Goal: Task Accomplishment & Management: Use online tool/utility

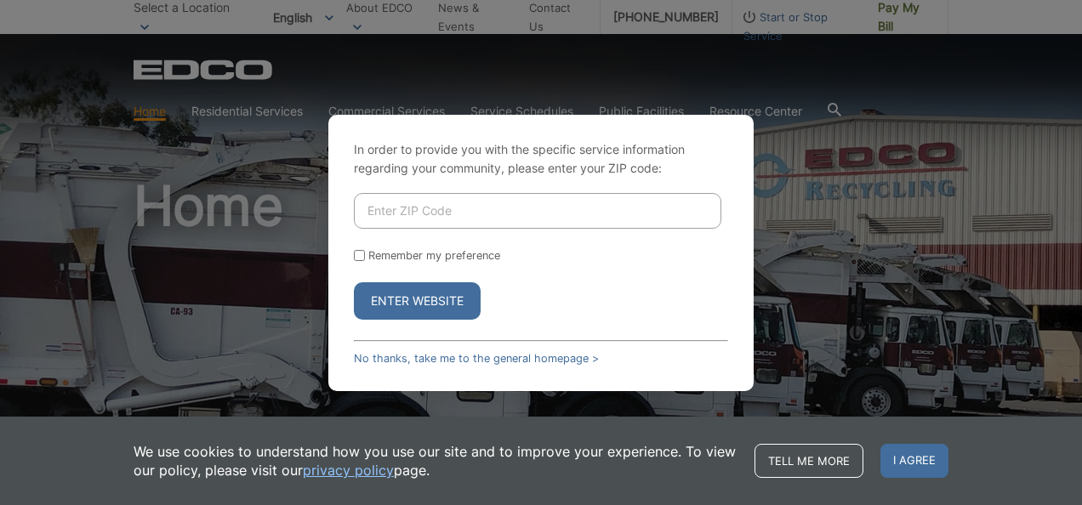
click at [493, 217] on input "Enter ZIP Code" at bounding box center [537, 211] width 367 height 36
type input "92037"
click at [420, 260] on label "Remember my preference" at bounding box center [434, 255] width 132 height 13
click at [365, 260] on input "Remember my preference" at bounding box center [359, 255] width 11 height 11
checkbox input "true"
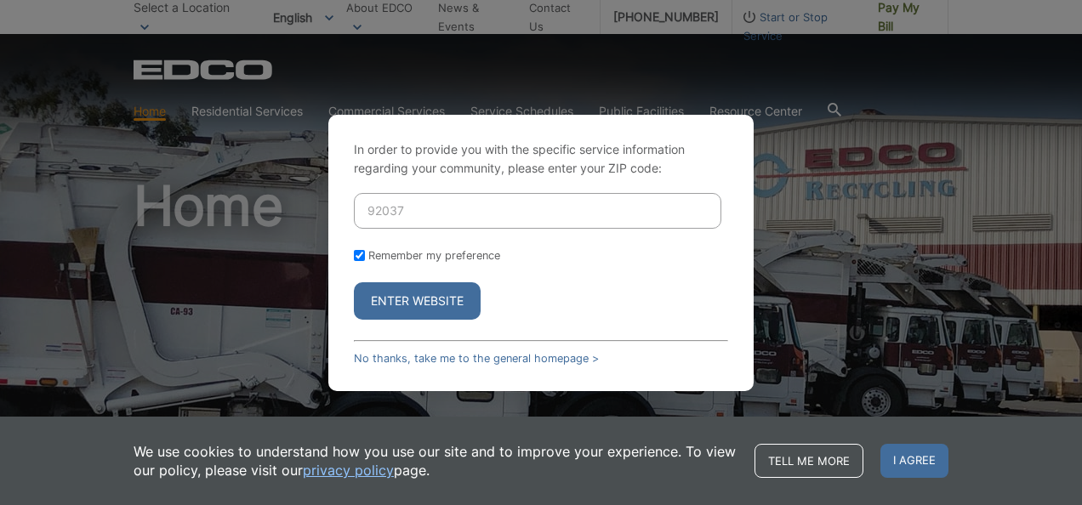
click at [426, 299] on button "Enter Website" at bounding box center [417, 300] width 127 height 37
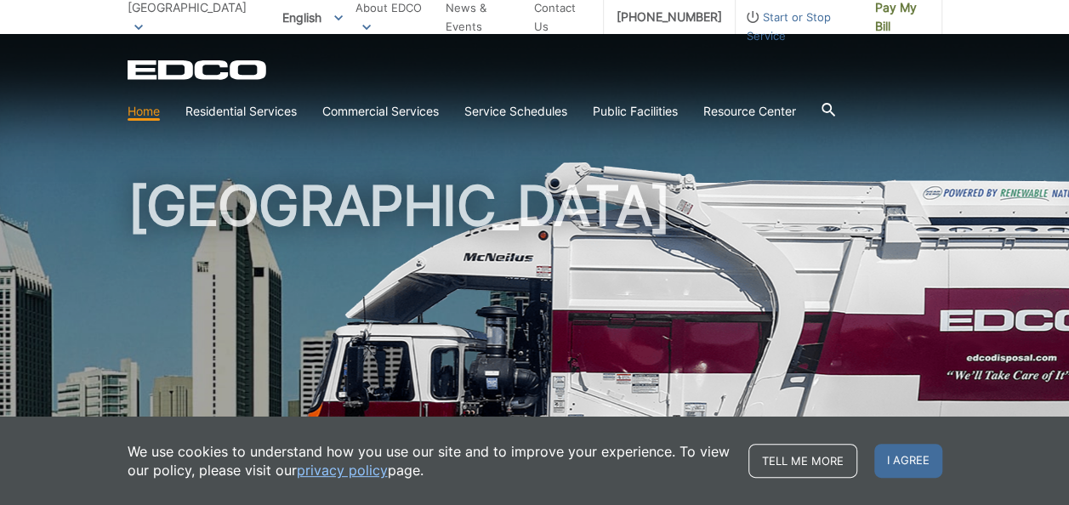
drag, startPoint x: 0, startPoint y: 0, endPoint x: 461, endPoint y: 271, distance: 534.6
click at [461, 271] on h1 "[GEOGRAPHIC_DATA]" at bounding box center [535, 365] width 815 height 373
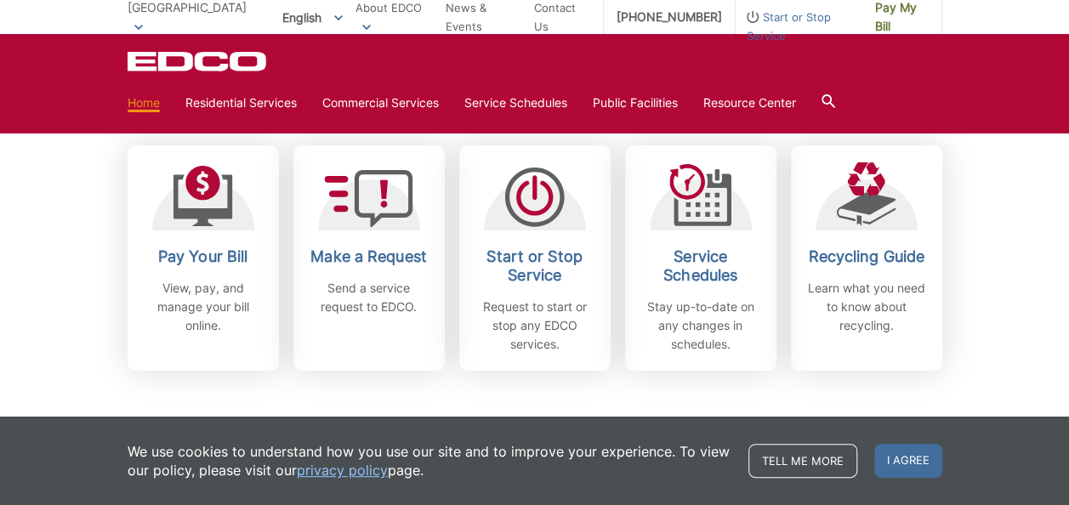
scroll to position [481, 0]
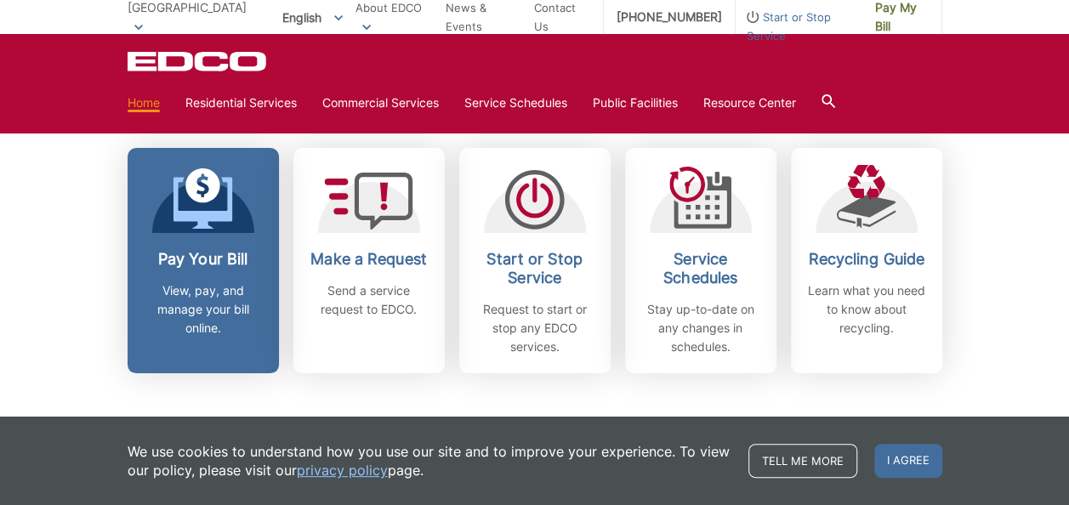
click at [240, 256] on h2 "Pay Your Bill" at bounding box center [203, 259] width 126 height 19
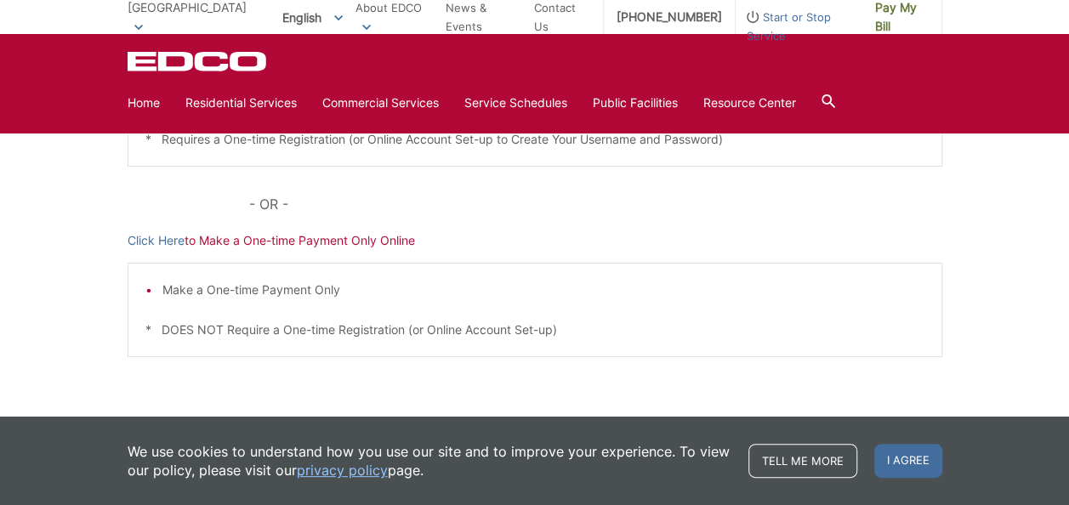
scroll to position [563, 0]
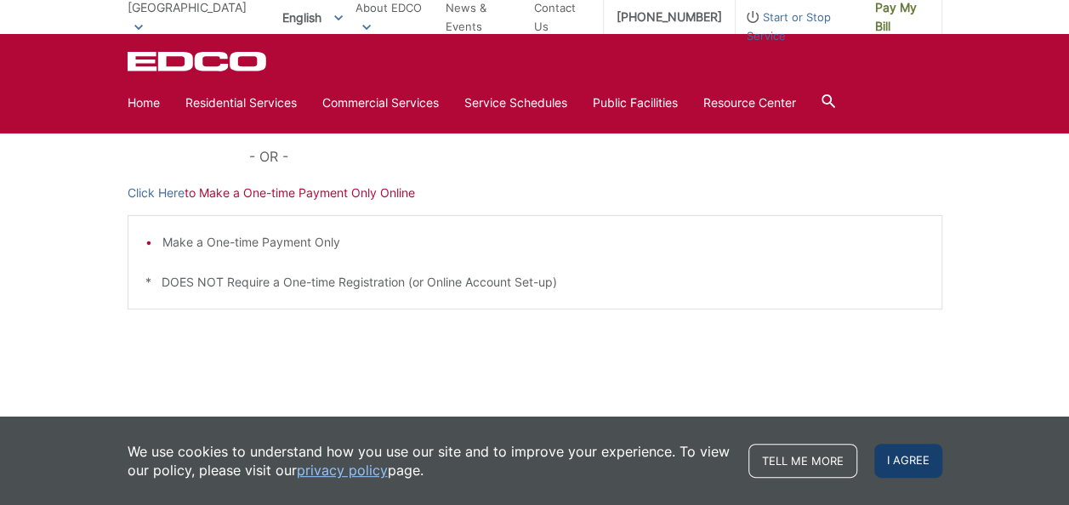
click at [887, 465] on span "I agree" at bounding box center [908, 461] width 68 height 34
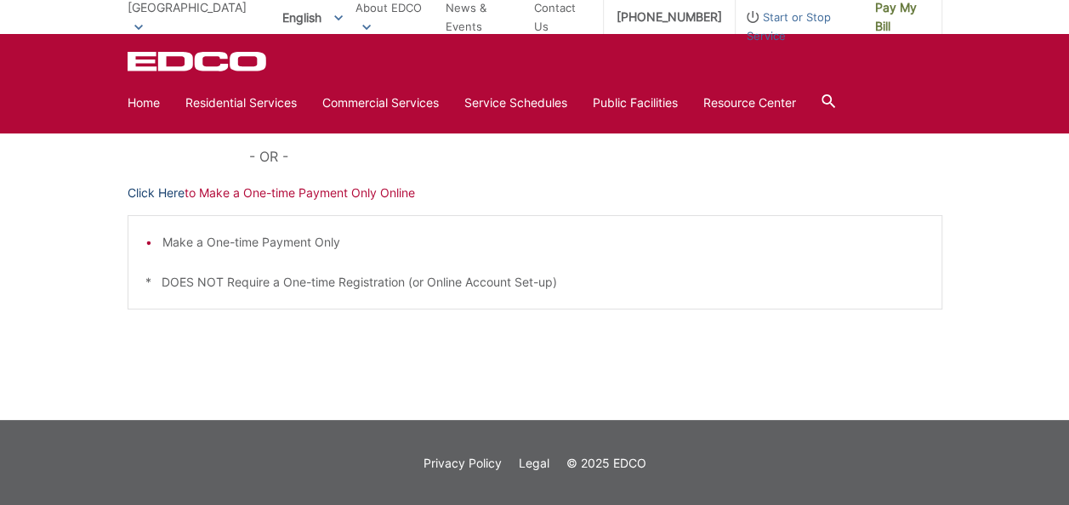
click at [173, 194] on link "Click Here" at bounding box center [156, 193] width 57 height 19
